Goal: Transaction & Acquisition: Purchase product/service

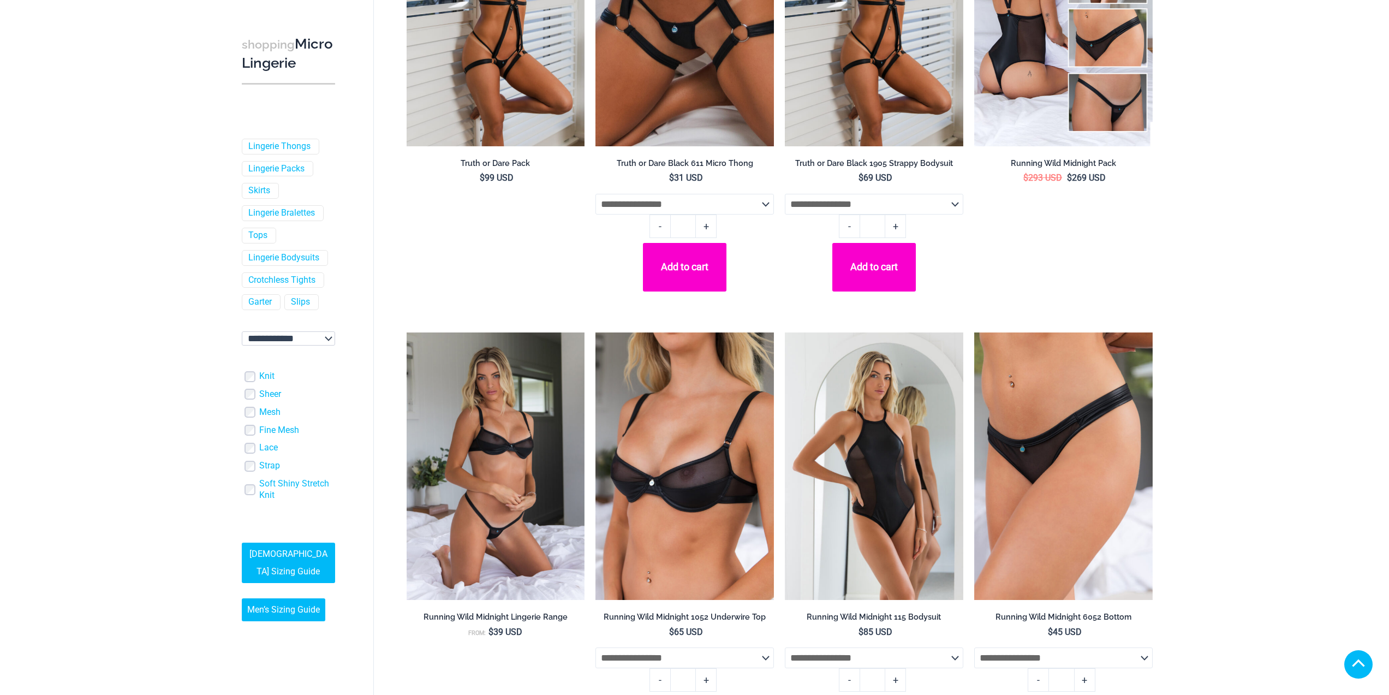
scroll to position [437, 0]
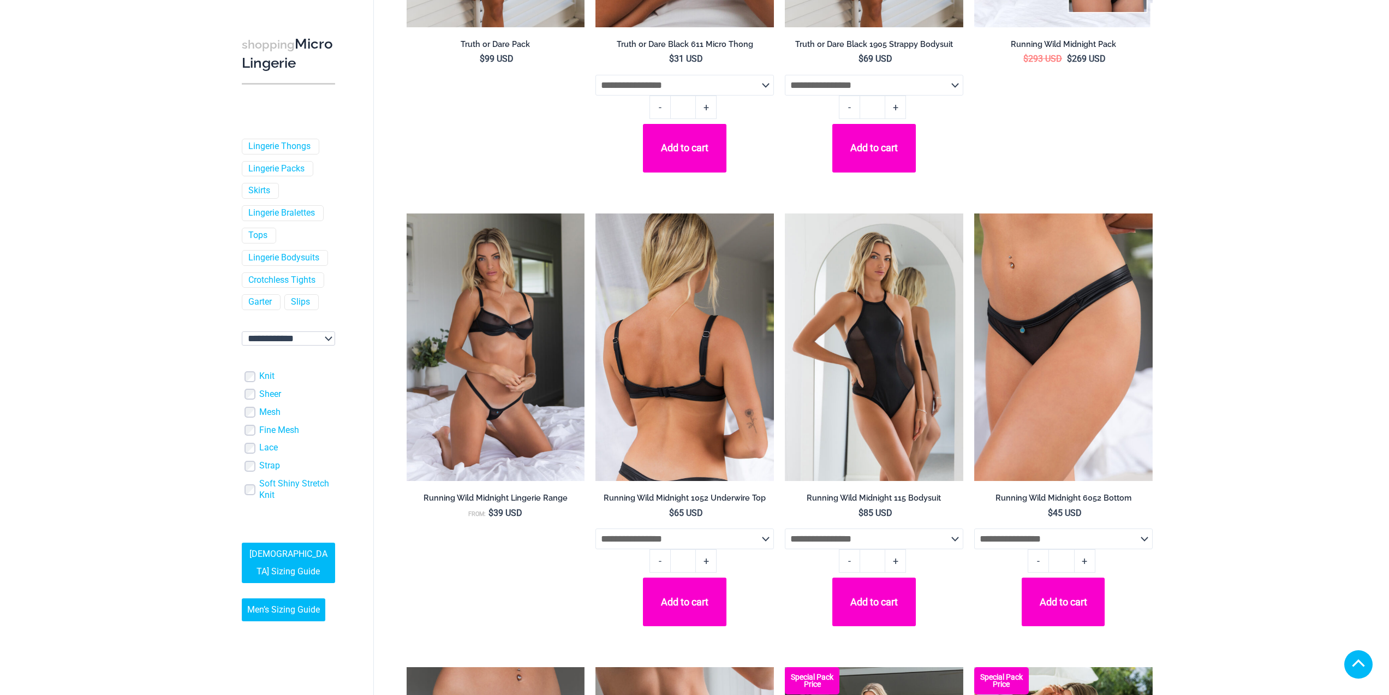
click at [694, 456] on img at bounding box center [684, 346] width 178 height 267
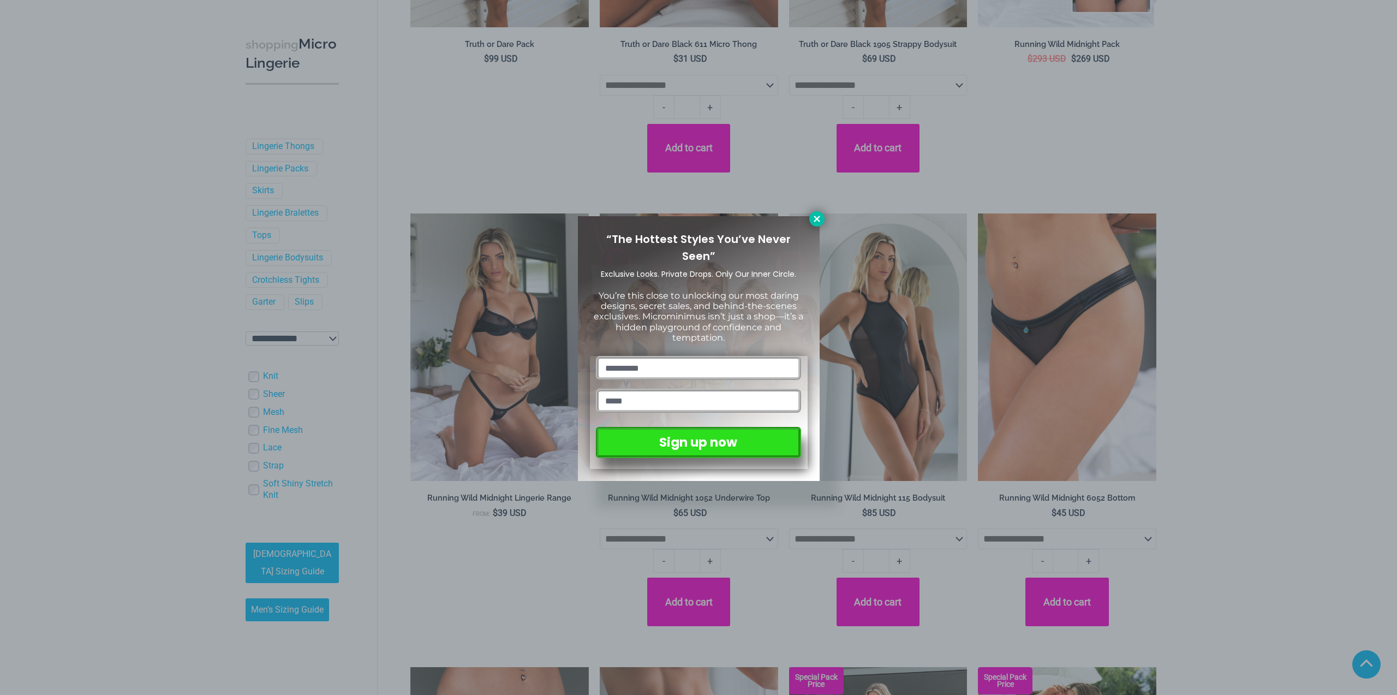
click at [818, 217] on icon at bounding box center [817, 219] width 6 height 6
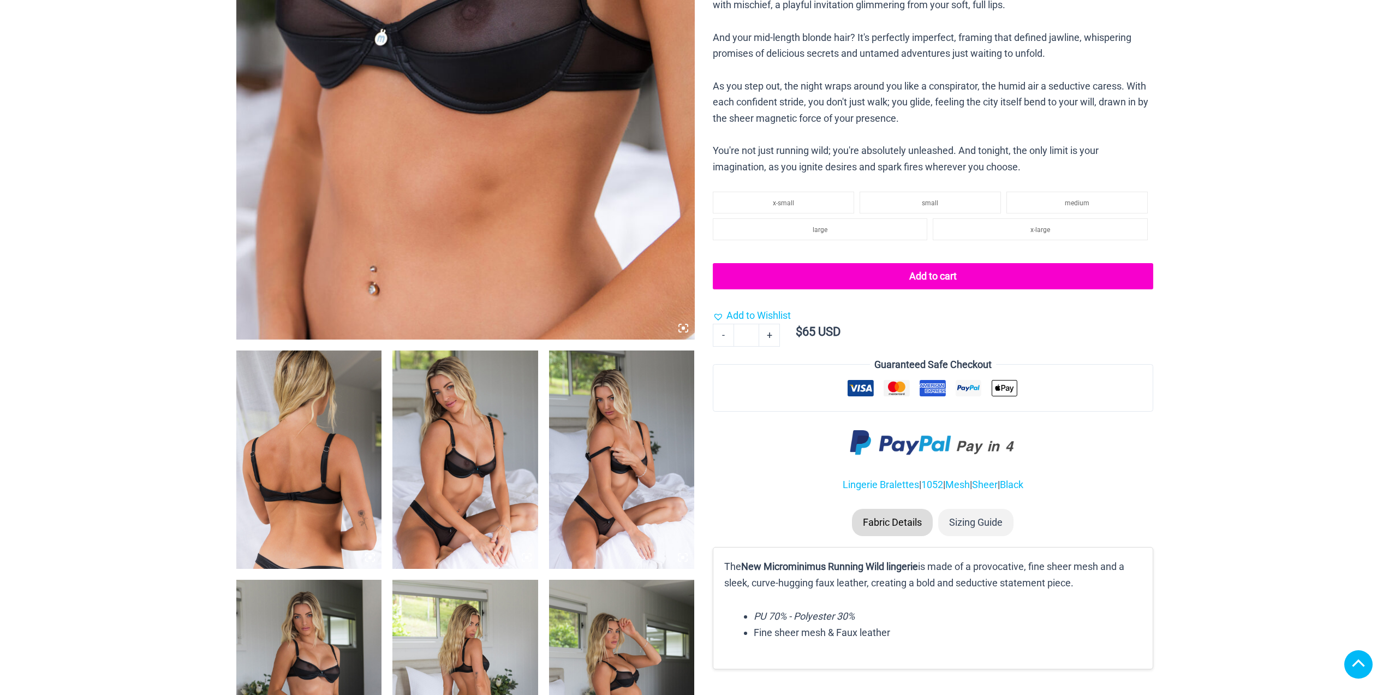
scroll to position [600, 0]
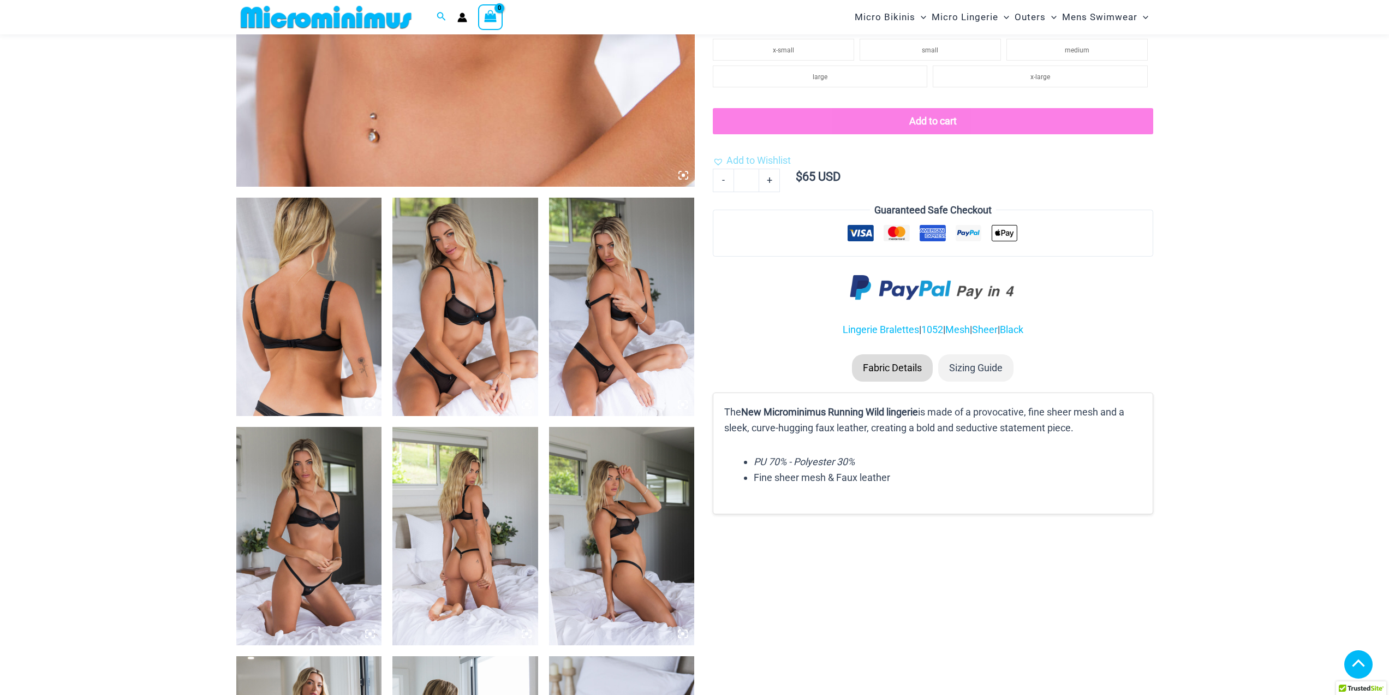
click at [468, 359] on img at bounding box center [465, 307] width 146 height 218
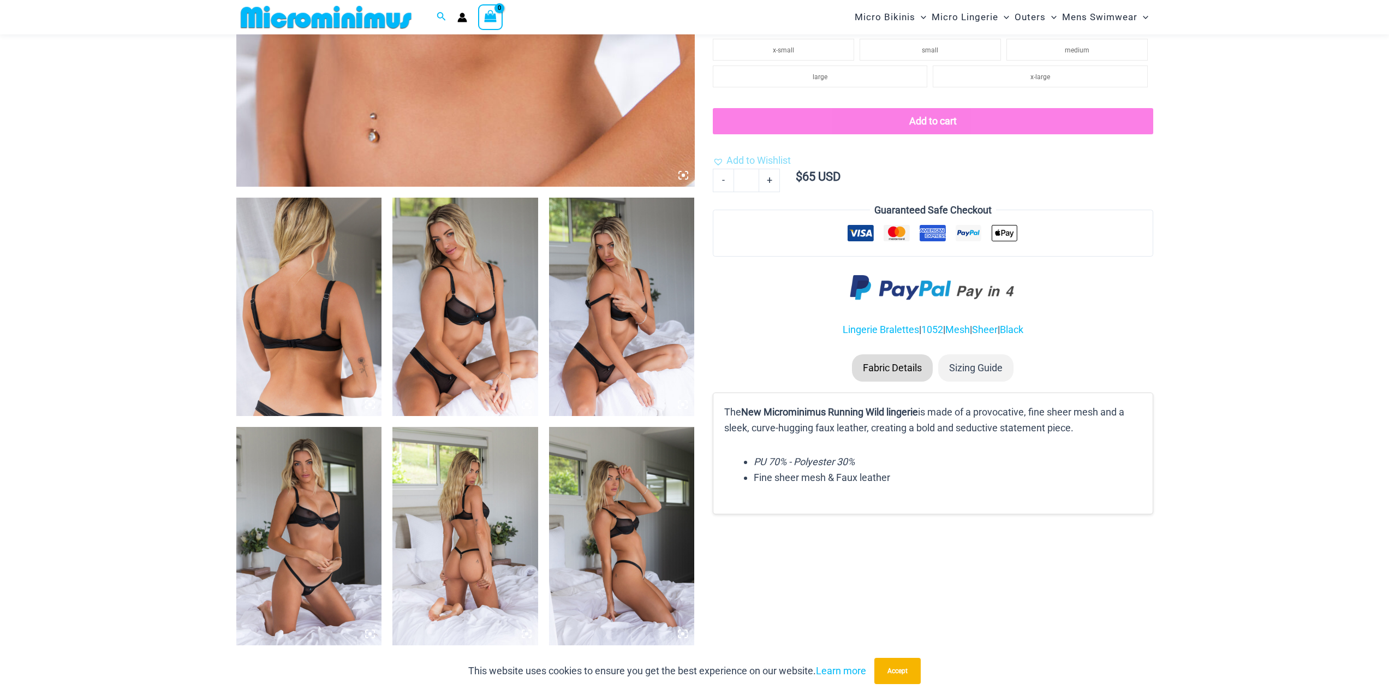
click at [474, 346] on img at bounding box center [465, 307] width 146 height 218
